Goal: Download file/media

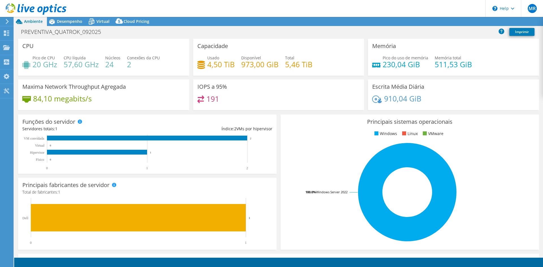
select select "SouthAmerica"
select select "USD"
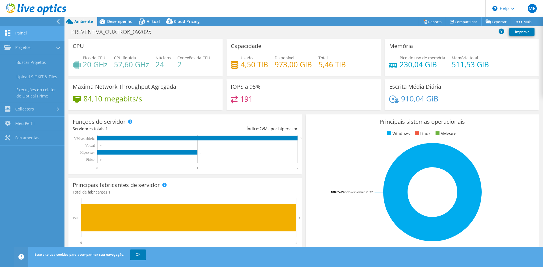
click at [27, 31] on link "Painel" at bounding box center [32, 33] width 65 height 14
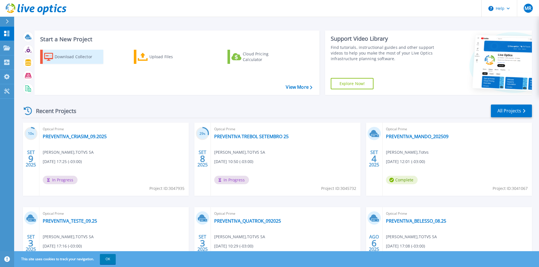
click at [69, 59] on div "Download Collector" at bounding box center [77, 56] width 45 height 11
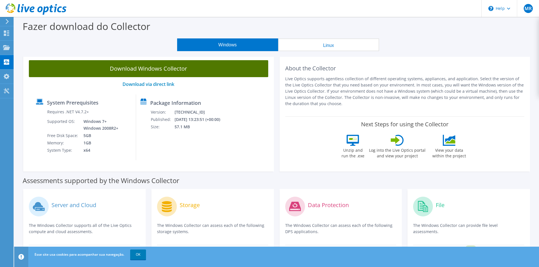
click at [142, 71] on link "Download Windows Collector" at bounding box center [148, 68] width 239 height 17
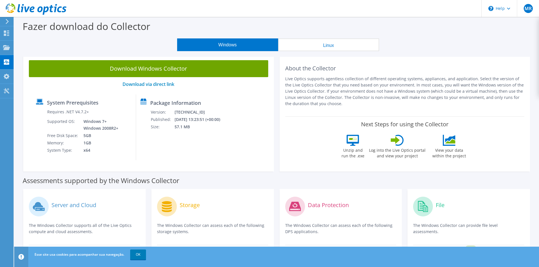
click at [518, 40] on div "Windows Linux" at bounding box center [278, 44] width 516 height 13
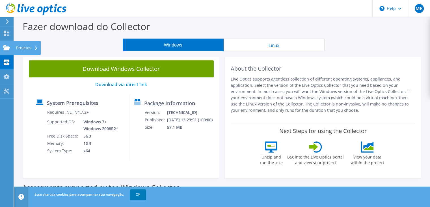
click at [9, 46] on use at bounding box center [6, 47] width 7 height 5
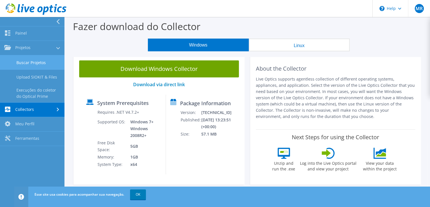
click at [44, 63] on link "Buscar Projetos" at bounding box center [32, 62] width 65 height 14
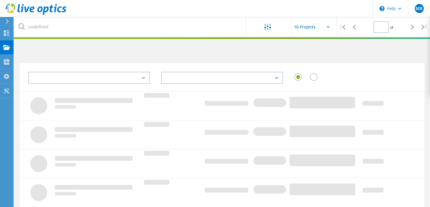
type input "1"
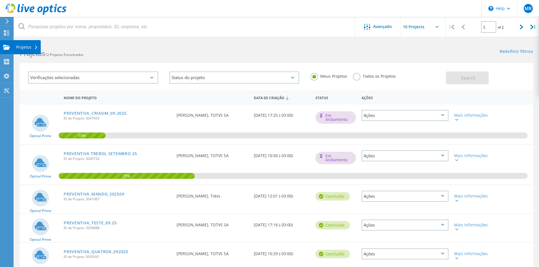
click at [29, 50] on div "Projetos" at bounding box center [26, 47] width 27 height 14
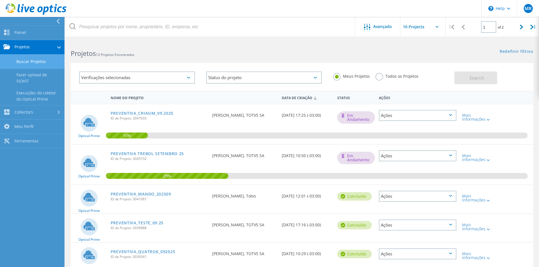
click at [37, 65] on link "Buscar Projetos" at bounding box center [32, 62] width 65 height 14
click at [142, 54] on h2 "Projetos 12 Projetos Encontrados" at bounding box center [184, 53] width 226 height 9
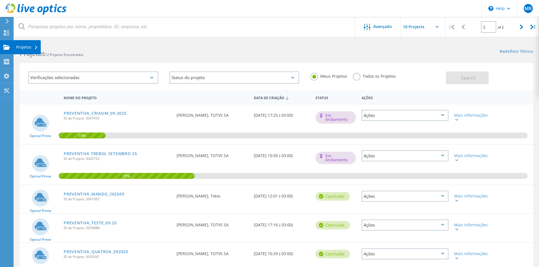
click at [6, 49] on use at bounding box center [6, 47] width 7 height 5
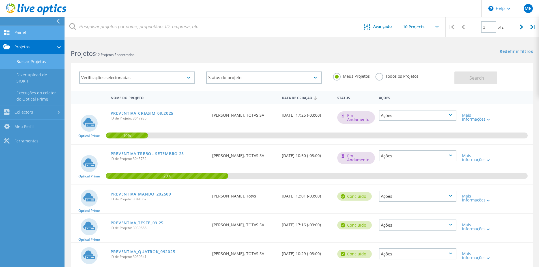
click at [39, 30] on link "Painel" at bounding box center [32, 33] width 65 height 14
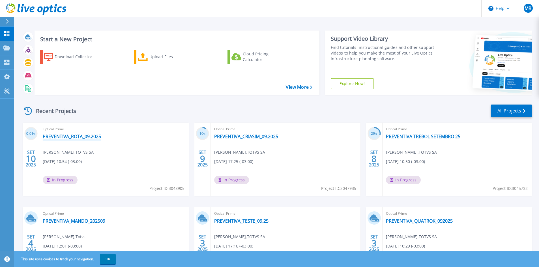
click at [74, 138] on link "PREVENTIVA_ROTA_09.2025" at bounding box center [72, 137] width 58 height 6
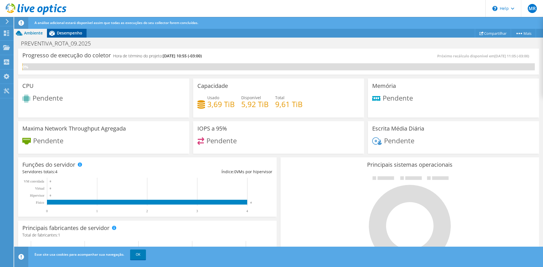
click at [63, 34] on span "Desempenho" at bounding box center [69, 32] width 25 height 5
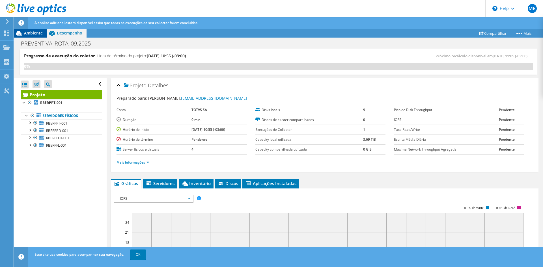
click at [33, 31] on span "Ambiente" at bounding box center [33, 32] width 19 height 5
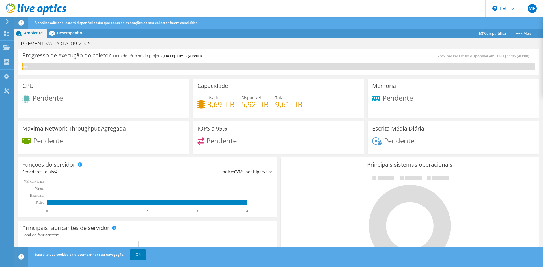
scroll to position [46, 0]
click at [142, 255] on link "OK" at bounding box center [138, 255] width 16 height 10
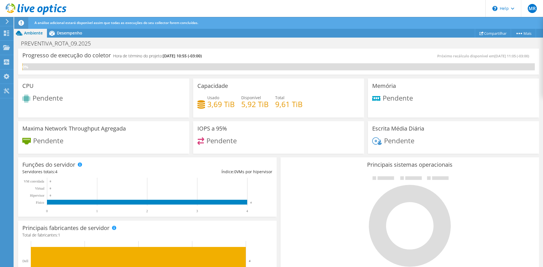
click at [8, 22] on use at bounding box center [7, 21] width 3 height 5
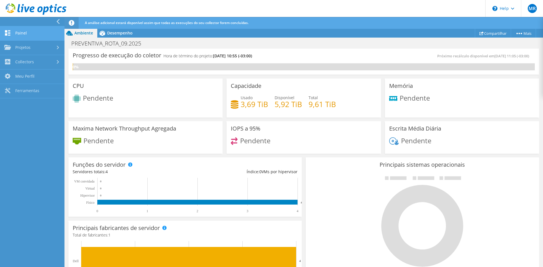
click at [38, 31] on link "Painel" at bounding box center [32, 33] width 65 height 14
